Goal: Task Accomplishment & Management: Manage account settings

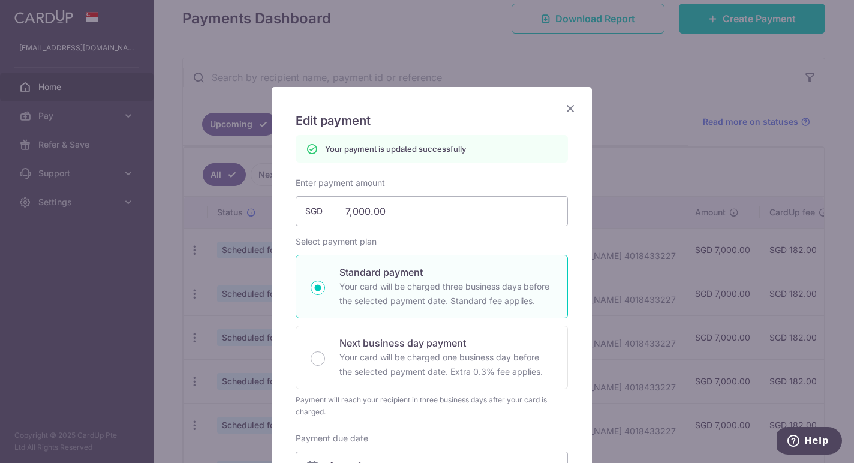
click at [564, 110] on icon "Close" at bounding box center [570, 108] width 14 height 15
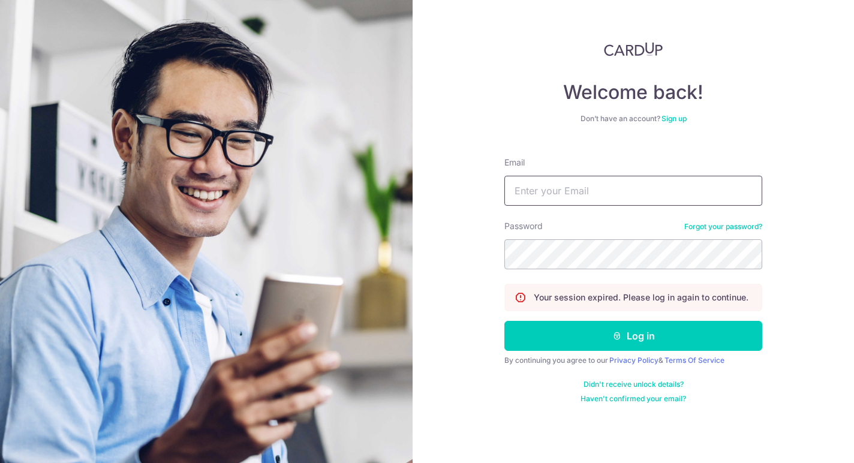
click at [594, 181] on input "Email" at bounding box center [634, 191] width 258 height 30
type input "[EMAIL_ADDRESS][DOMAIN_NAME]"
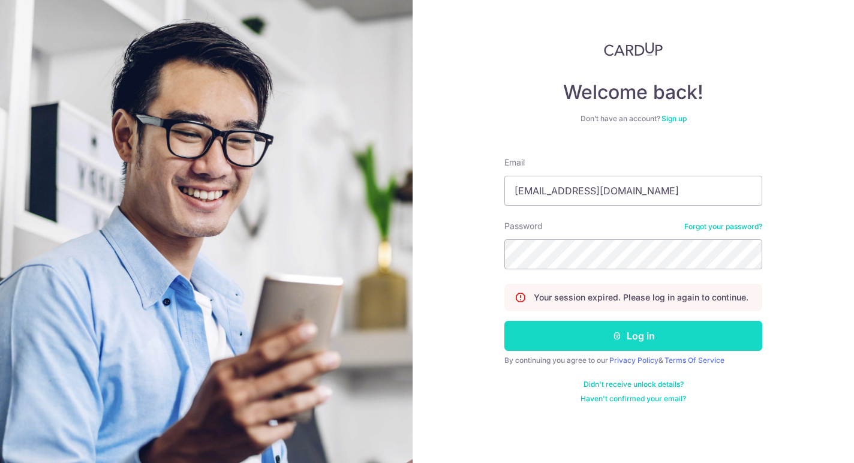
click at [576, 334] on button "Log in" at bounding box center [634, 336] width 258 height 30
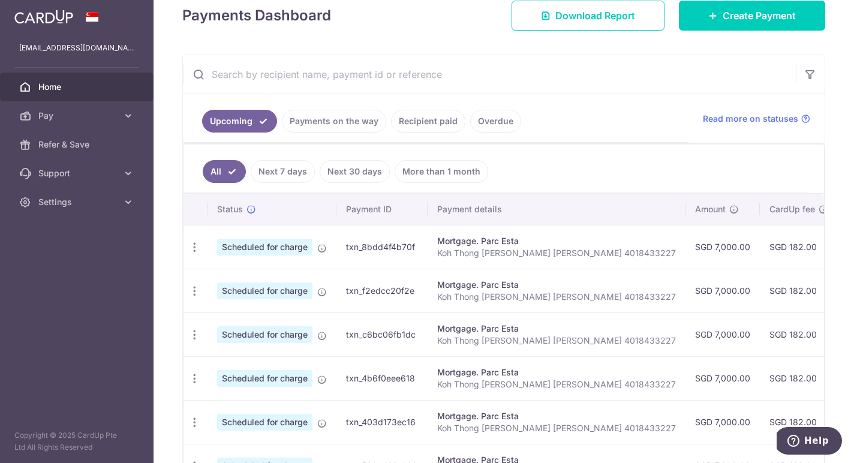
scroll to position [191, 0]
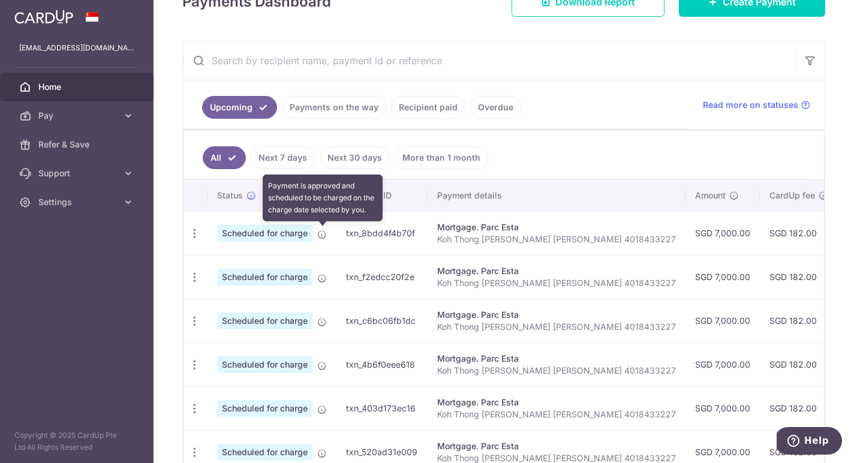
click at [326, 230] on icon at bounding box center [322, 235] width 10 height 10
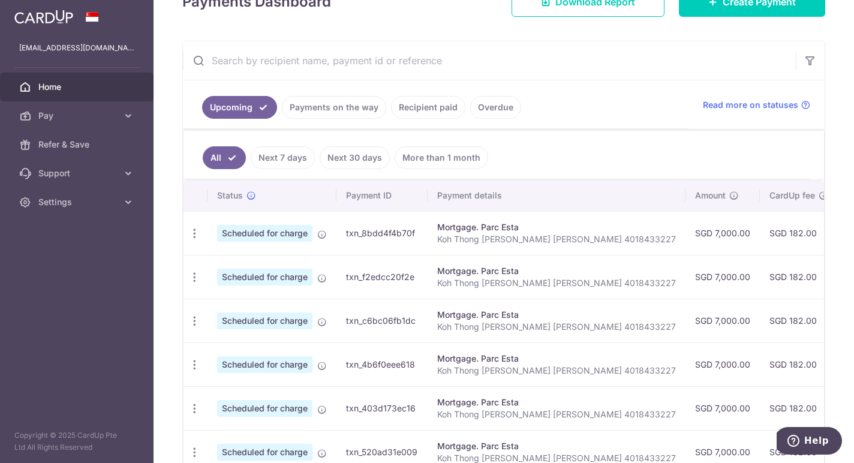
click at [256, 242] on td "Scheduled for charge" at bounding box center [272, 233] width 129 height 44
click at [256, 236] on span "Scheduled for charge" at bounding box center [264, 233] width 95 height 17
click at [194, 235] on icon "button" at bounding box center [194, 233] width 13 height 13
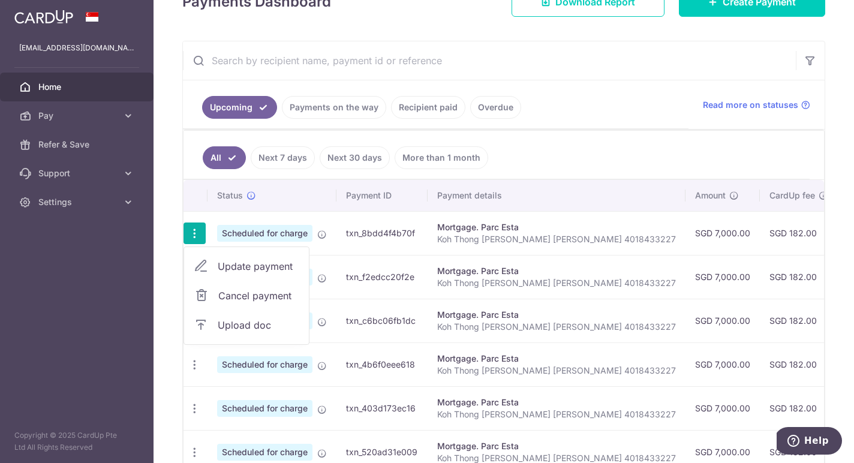
click at [276, 266] on span "Update payment" at bounding box center [259, 266] width 82 height 14
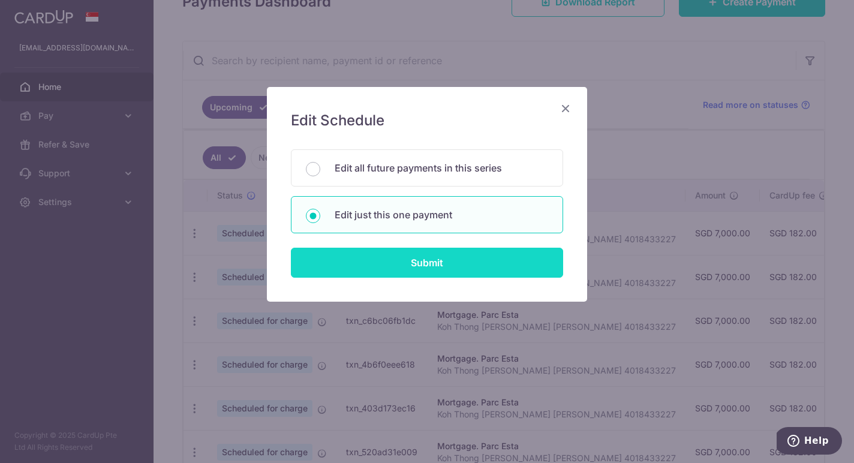
click at [482, 275] on input "Submit" at bounding box center [427, 263] width 272 height 30
radio input "true"
type input "7,000.00"
type input "[DATE]"
type input "Koh Thong [PERSON_NAME] [PERSON_NAME] 4018433227"
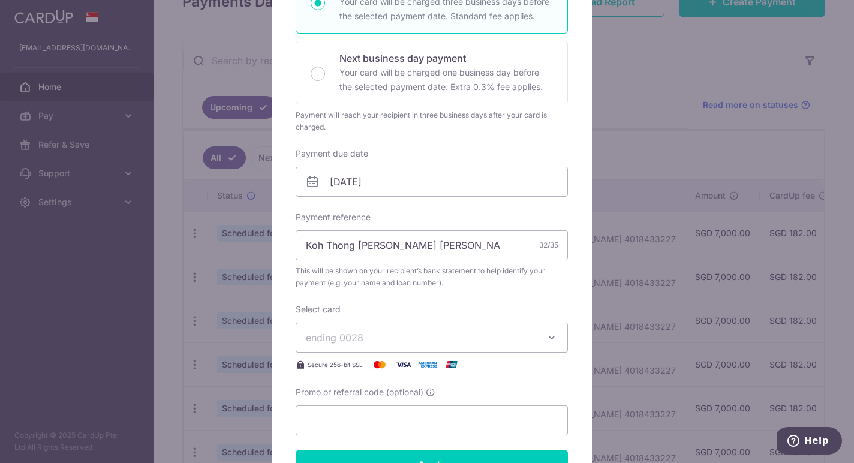
scroll to position [0, 0]
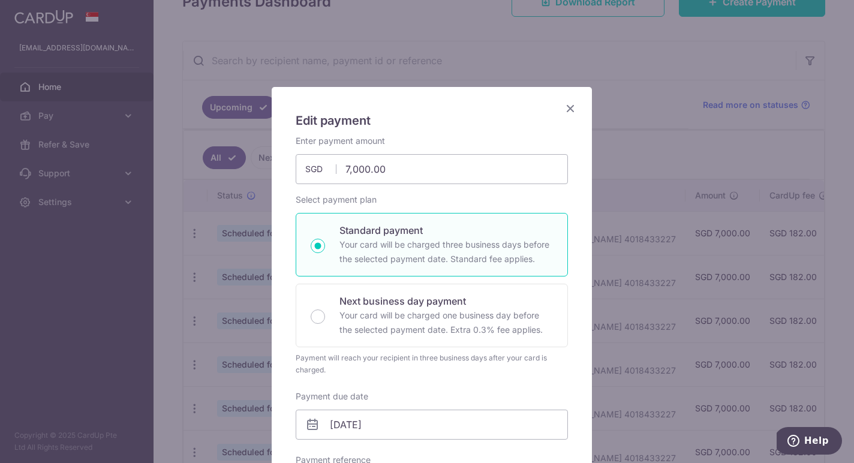
click at [569, 103] on icon "Close" at bounding box center [570, 108] width 14 height 15
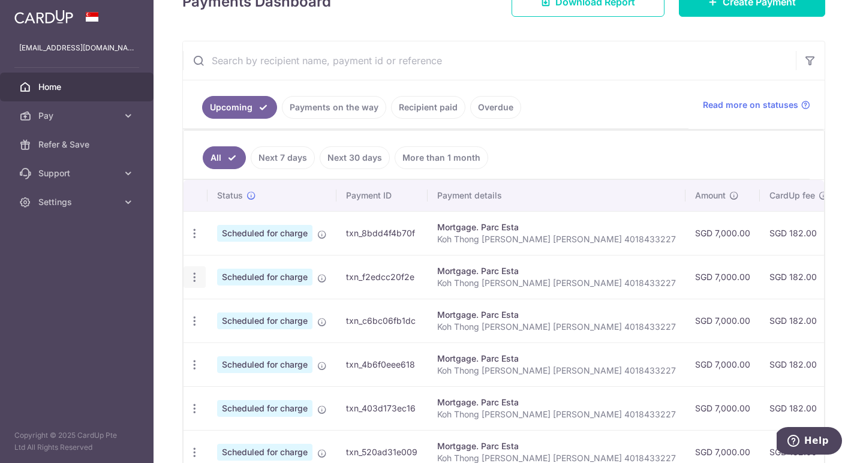
click at [192, 278] on icon "button" at bounding box center [194, 277] width 13 height 13
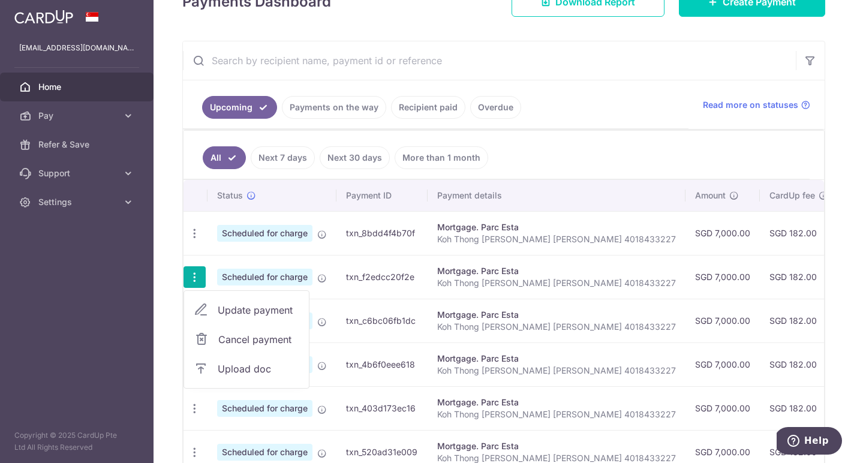
click at [256, 314] on span "Update payment" at bounding box center [259, 310] width 82 height 14
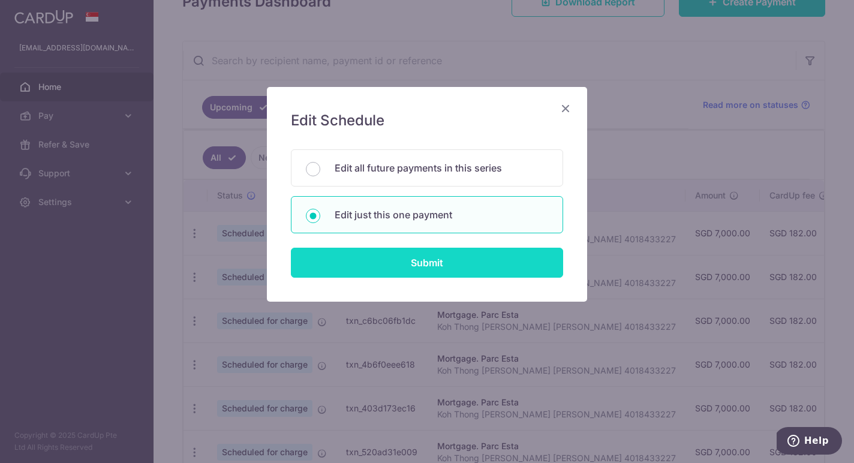
click at [463, 260] on input "Submit" at bounding box center [427, 263] width 272 height 30
radio input "true"
type input "[DATE]"
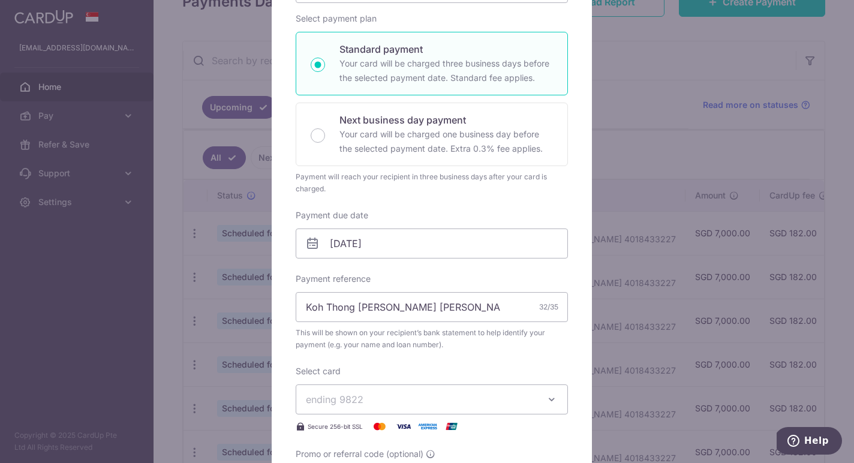
scroll to position [58, 0]
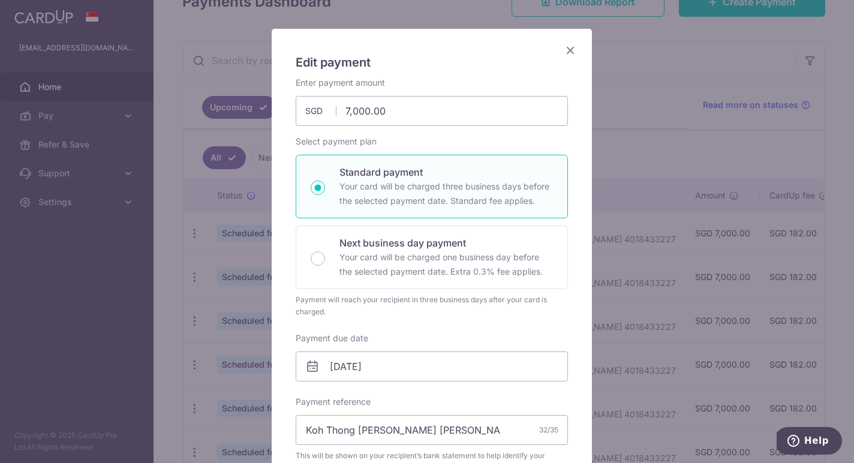
click at [566, 48] on icon "Close" at bounding box center [570, 50] width 14 height 15
